Goal: Browse casually: Explore the website without a specific task or goal

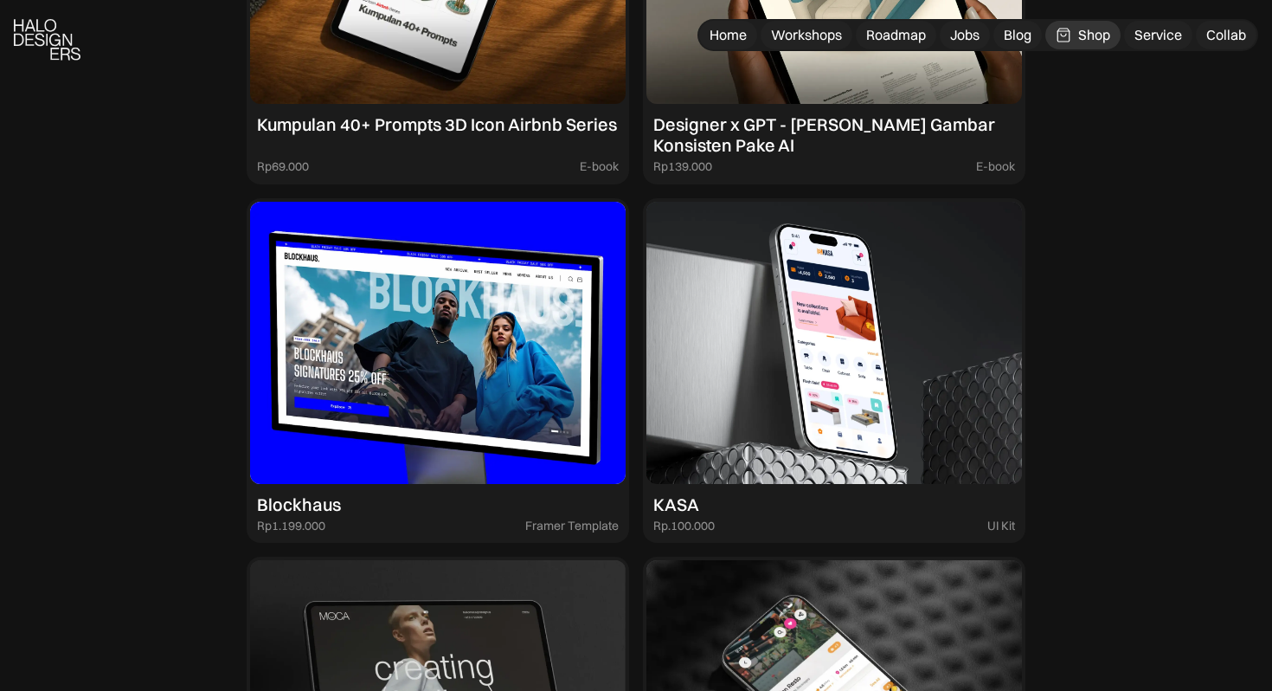
scroll to position [2236, 0]
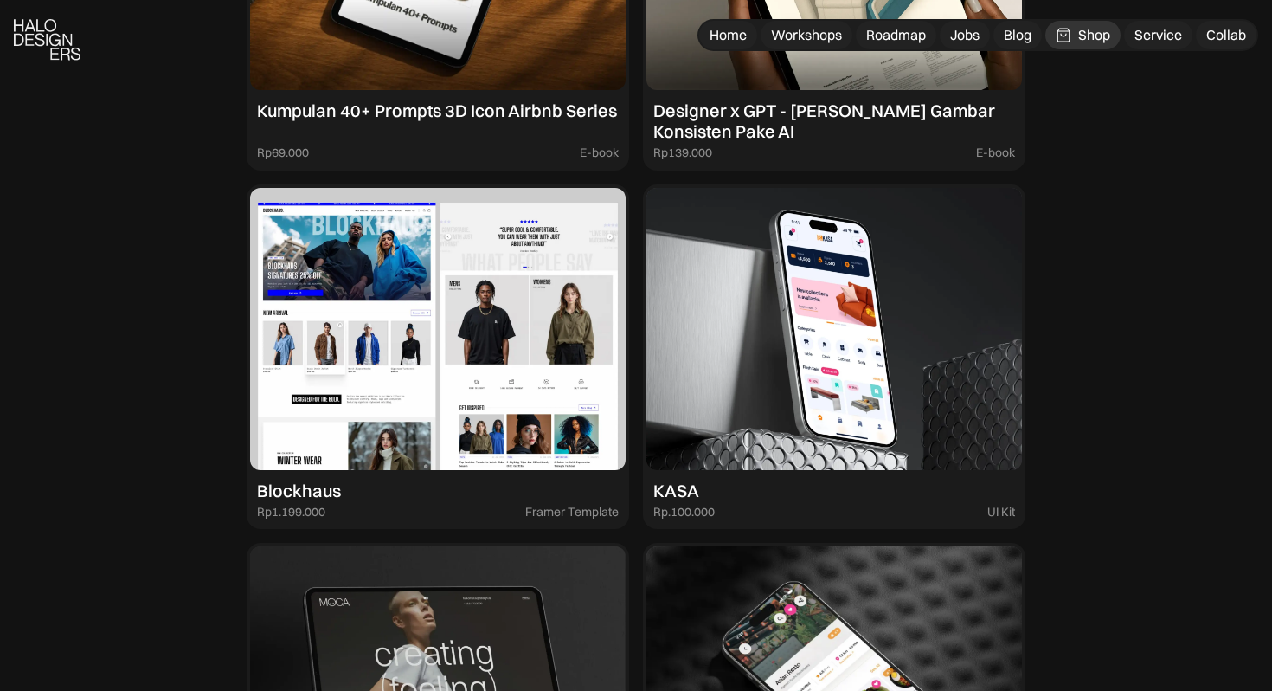
click at [342, 344] on img at bounding box center [438, 329] width 376 height 282
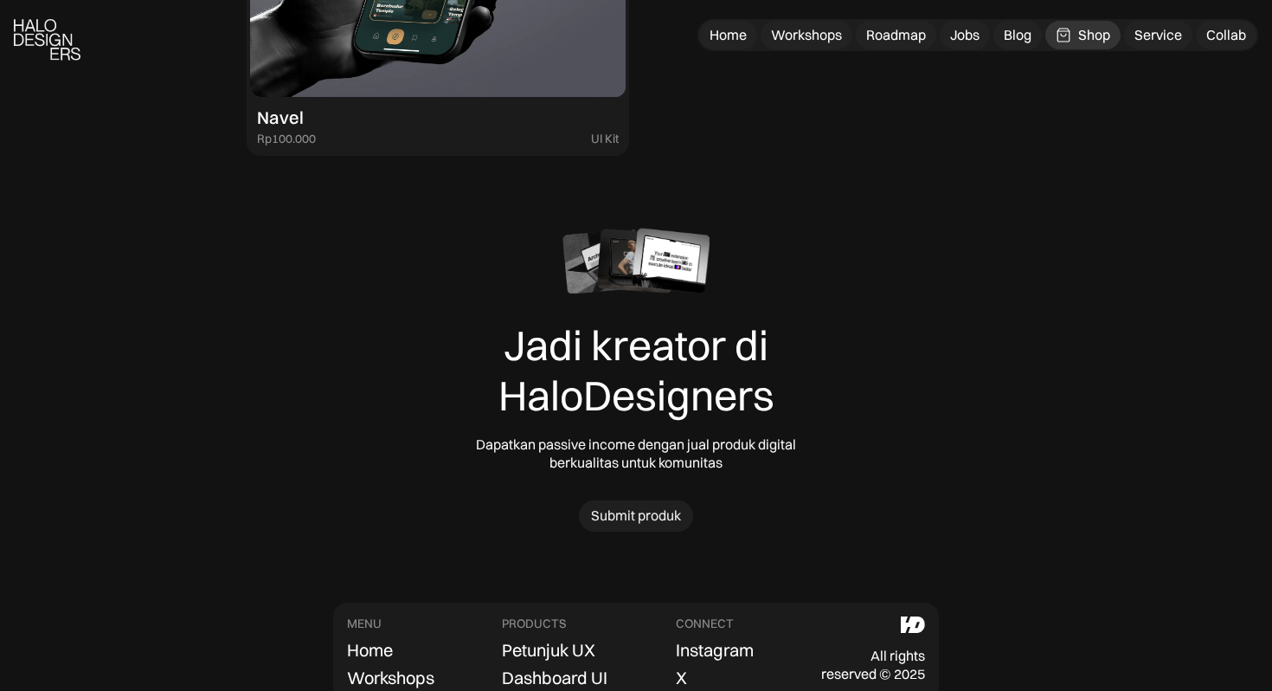
scroll to position [5515, 0]
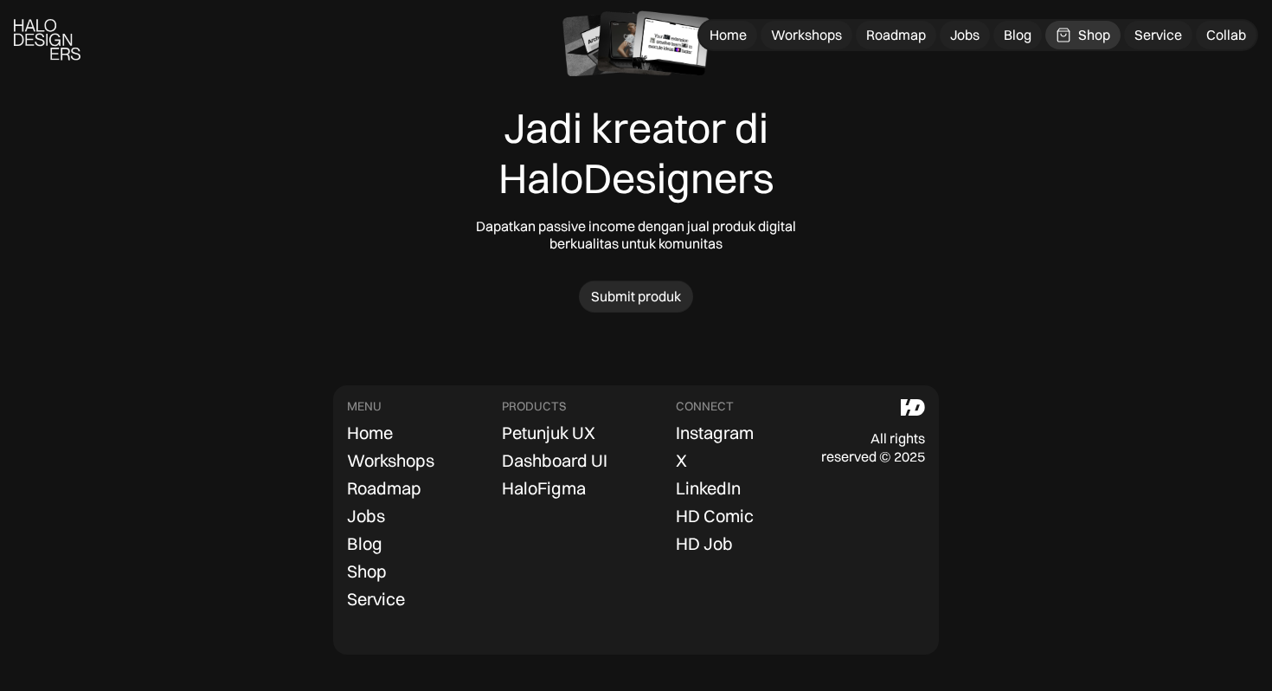
click at [675, 311] on link "Submit produk" at bounding box center [636, 296] width 114 height 32
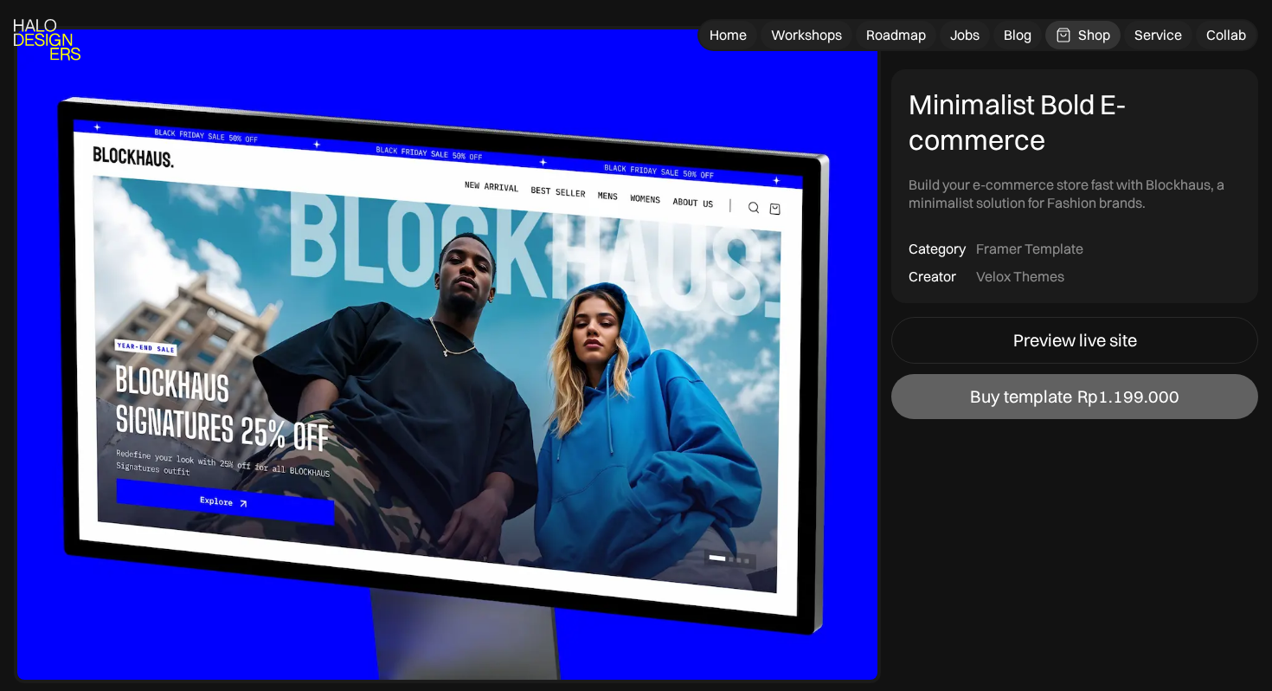
scroll to position [263, 0]
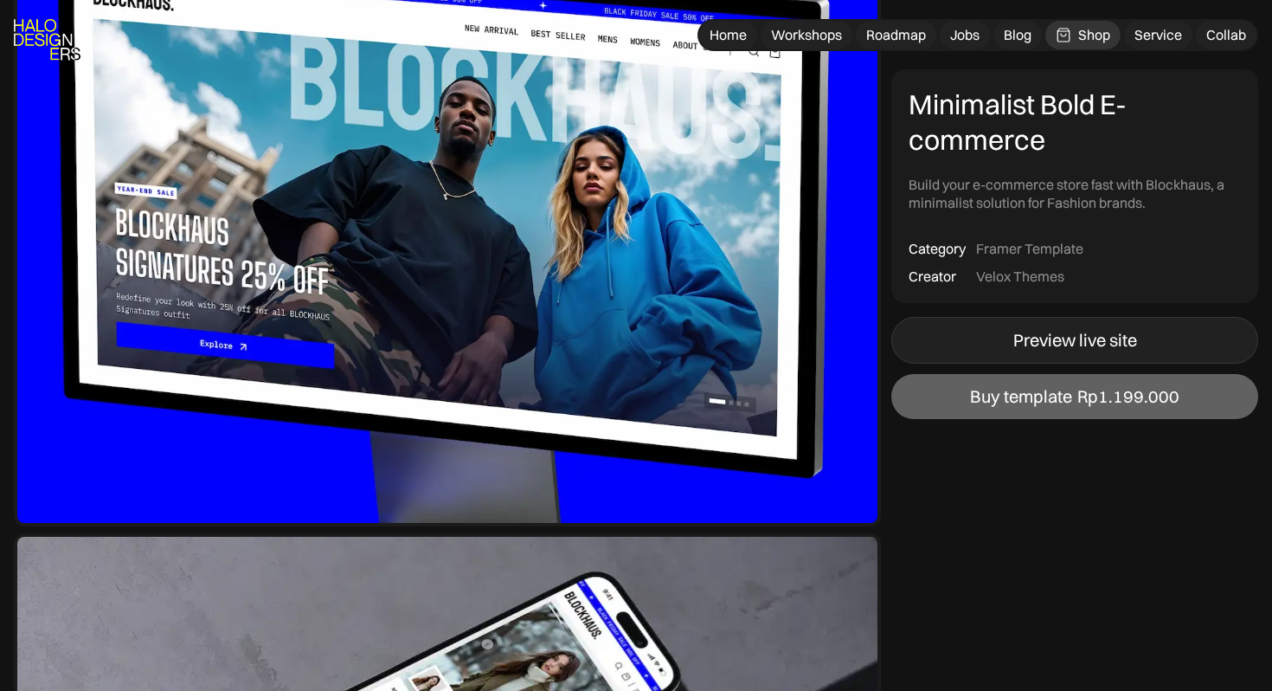
click at [948, 338] on link "Preview live site" at bounding box center [1074, 340] width 367 height 47
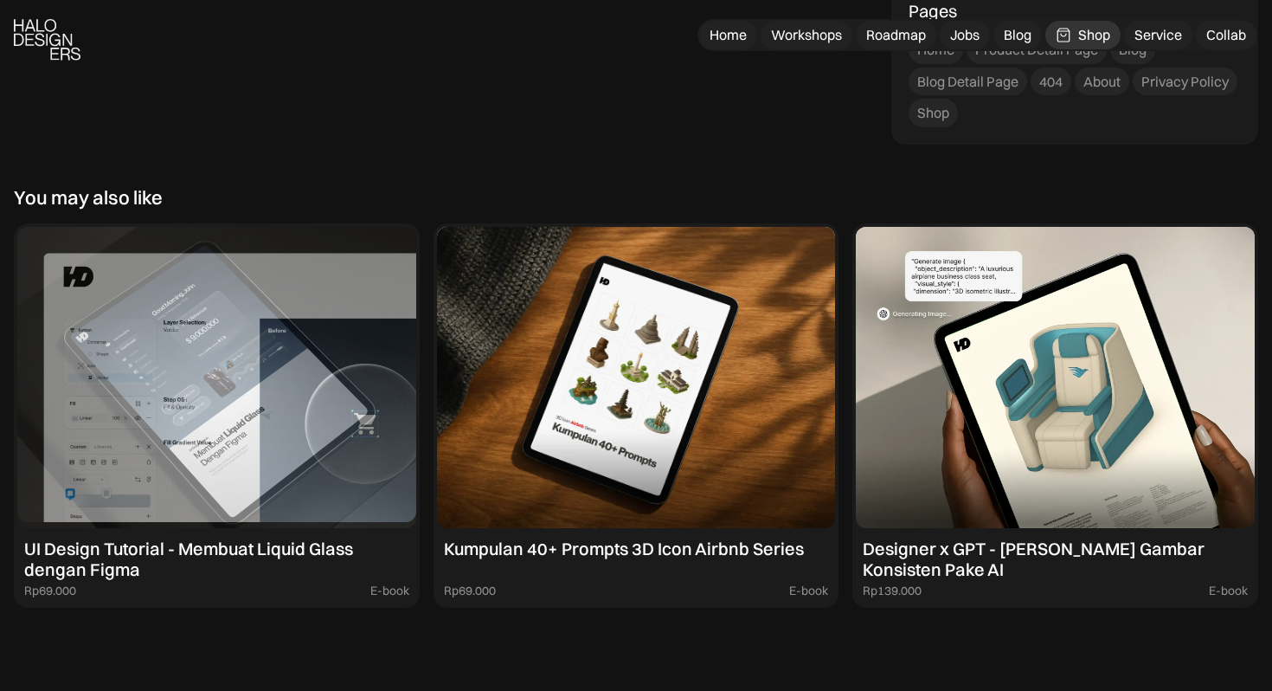
scroll to position [2995, 0]
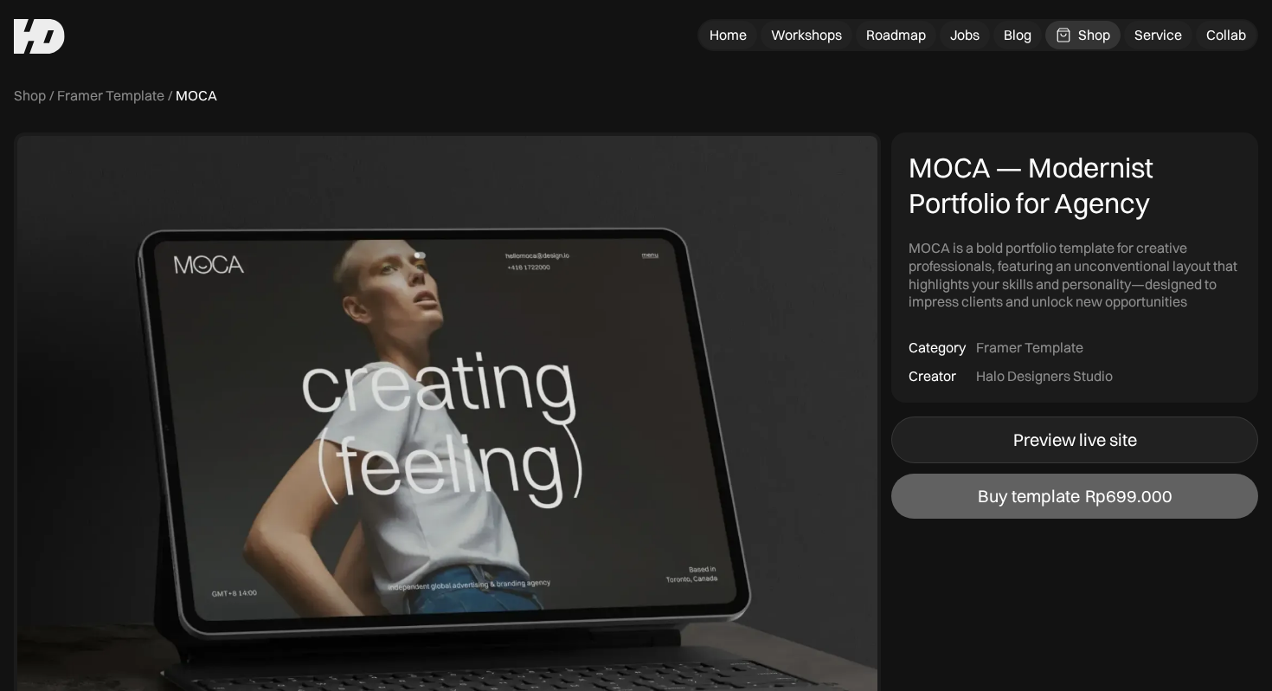
click at [955, 439] on link "Preview live site" at bounding box center [1074, 439] width 367 height 47
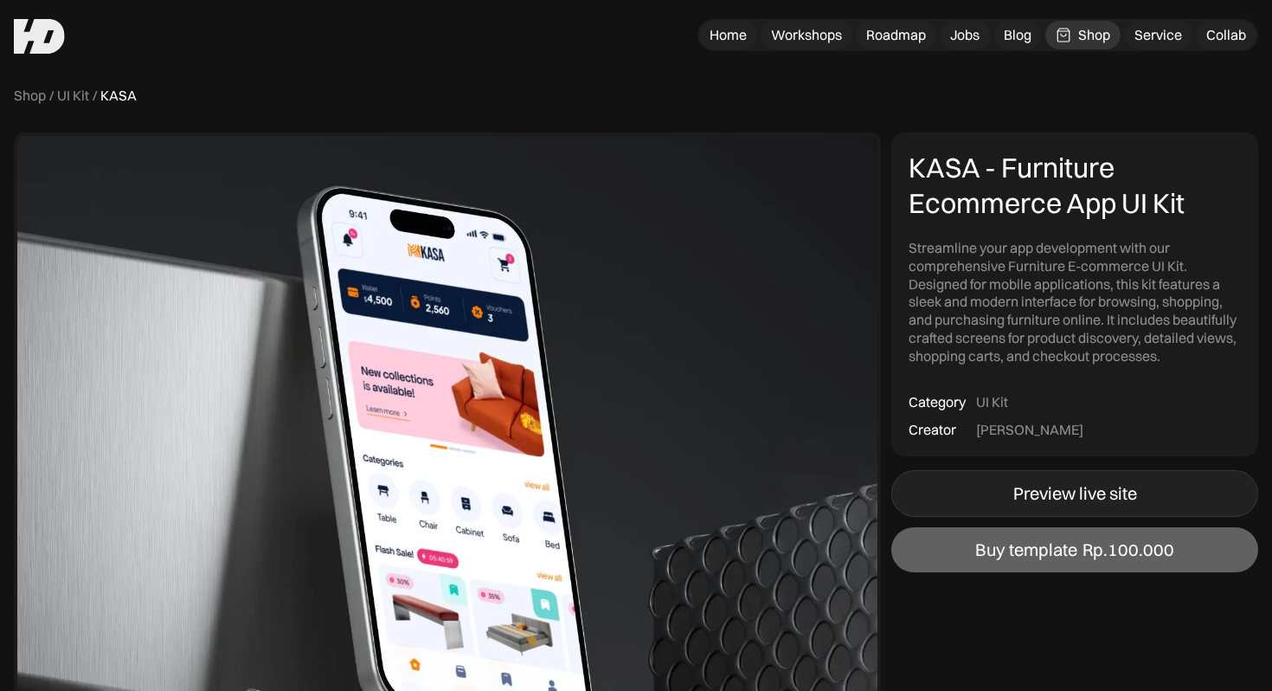
click at [949, 499] on link "Preview live site" at bounding box center [1074, 493] width 367 height 47
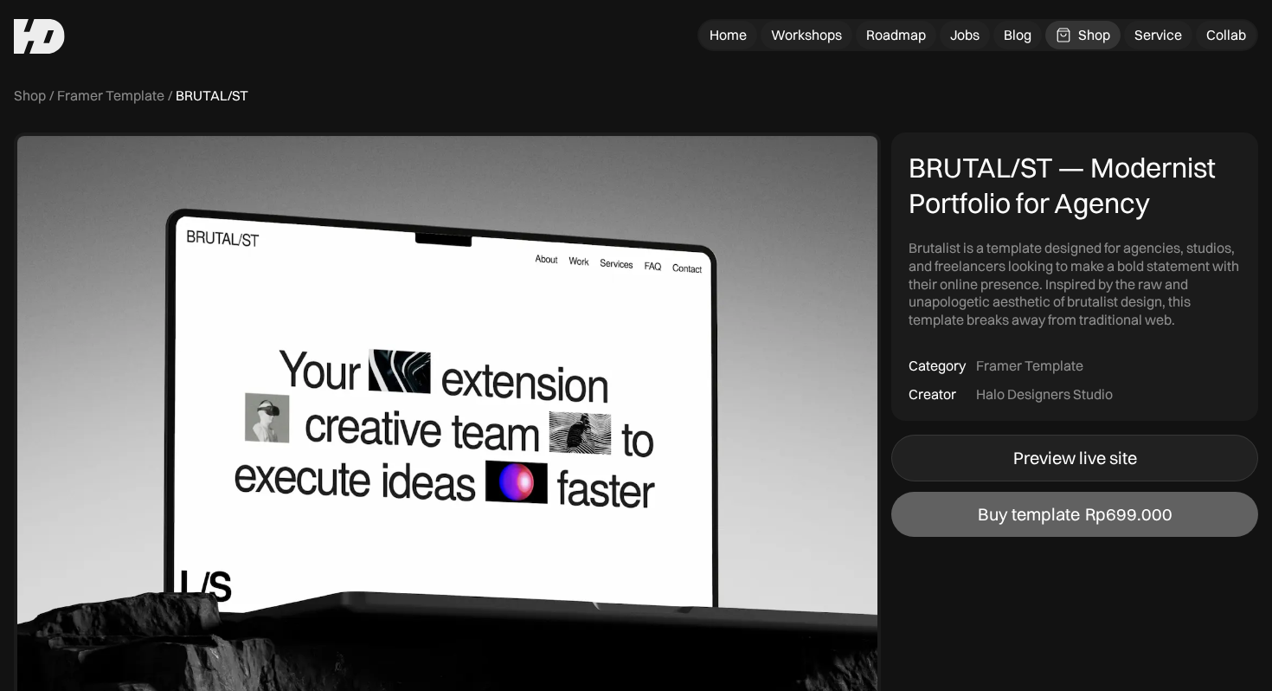
click at [985, 470] on link "Preview live site" at bounding box center [1074, 457] width 367 height 47
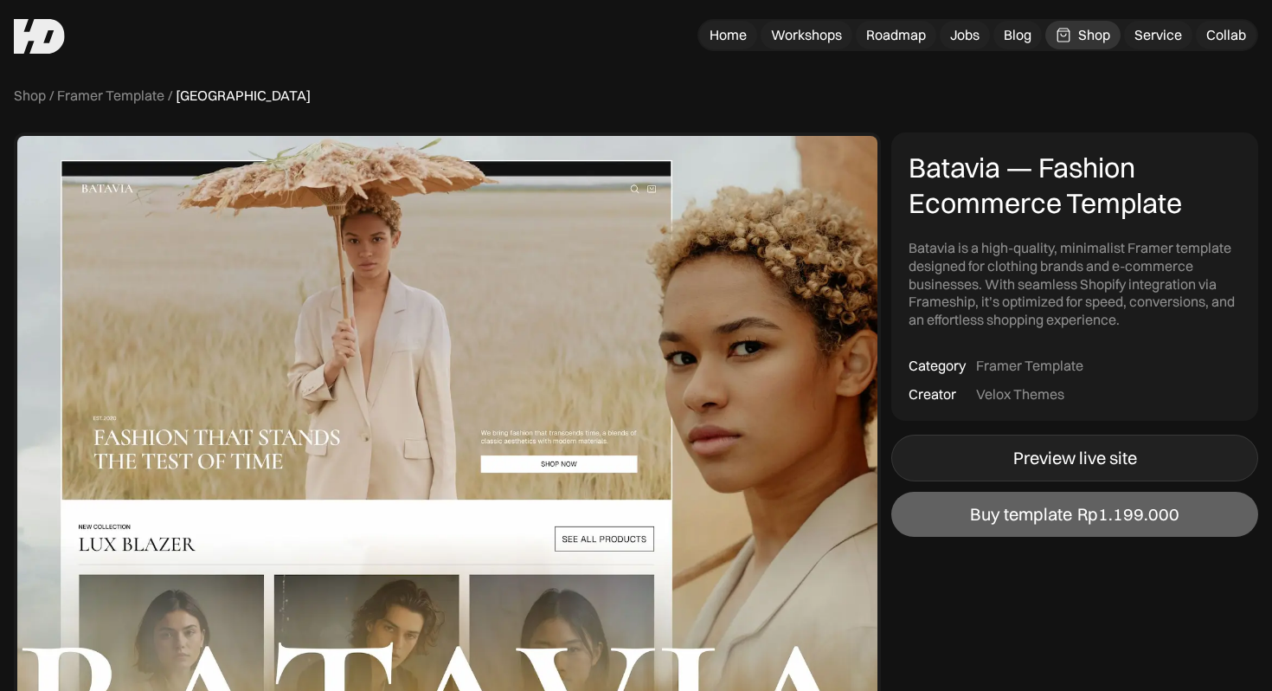
click at [974, 458] on link "Preview live site" at bounding box center [1074, 457] width 367 height 47
